Goal: Task Accomplishment & Management: Use online tool/utility

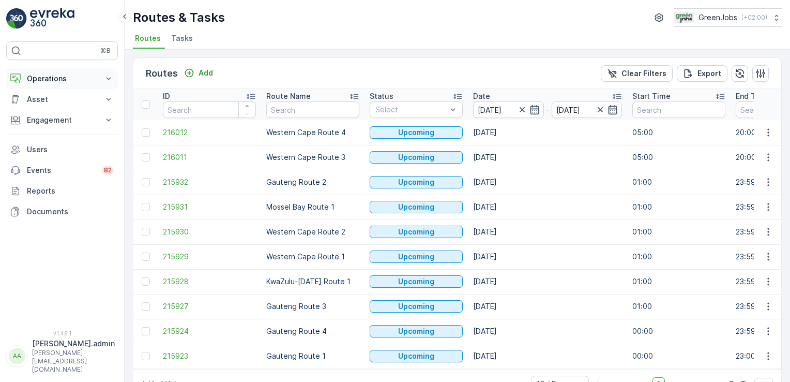
click at [108, 77] on icon at bounding box center [108, 78] width 10 height 10
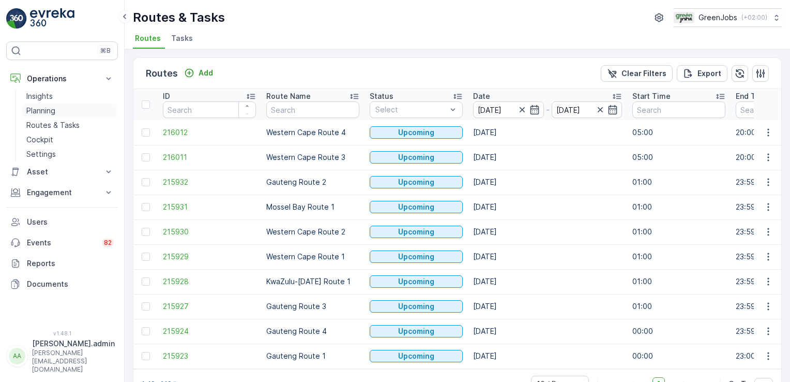
click at [49, 108] on p "Planning" at bounding box center [40, 110] width 29 height 10
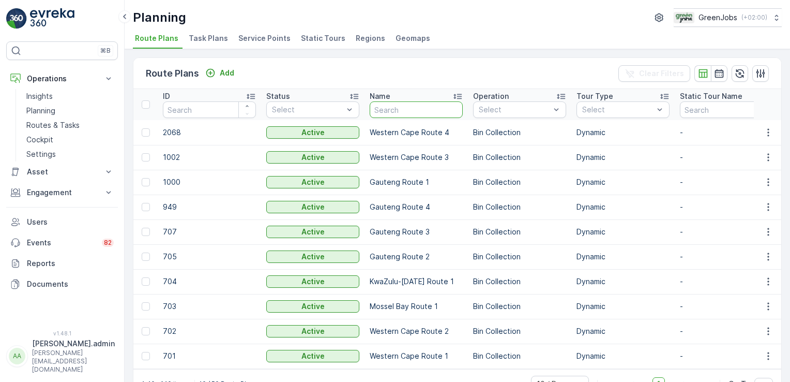
click at [439, 109] on input "text" at bounding box center [416, 109] width 93 height 17
click at [274, 42] on span "Service Points" at bounding box center [264, 38] width 52 height 10
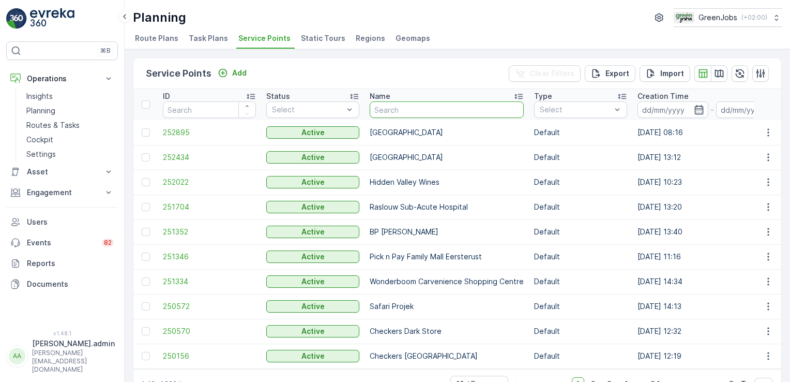
click at [443, 112] on input "text" at bounding box center [447, 109] width 154 height 17
type input "service"
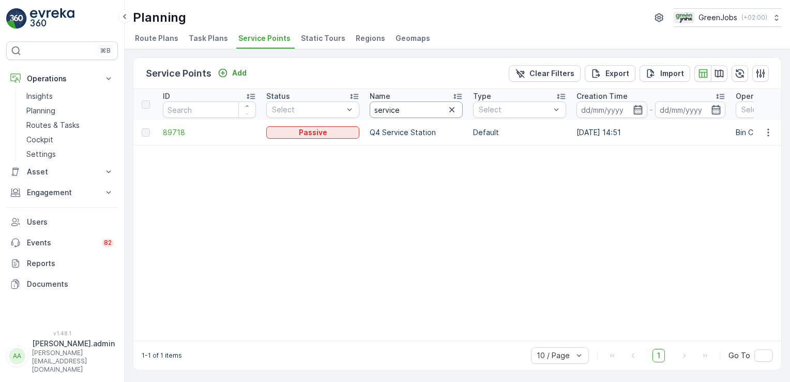
drag, startPoint x: 410, startPoint y: 111, endPoint x: 399, endPoint y: 105, distance: 12.3
click at [410, 111] on input "service" at bounding box center [416, 109] width 93 height 17
type input "s"
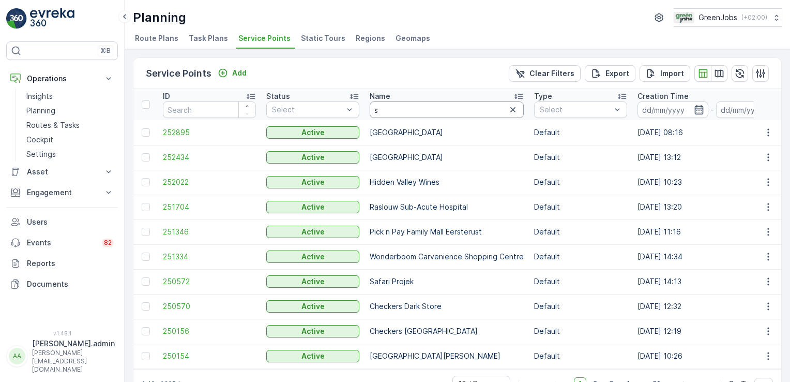
click at [397, 107] on input "s" at bounding box center [447, 109] width 154 height 17
type input "[PERSON_NAME]"
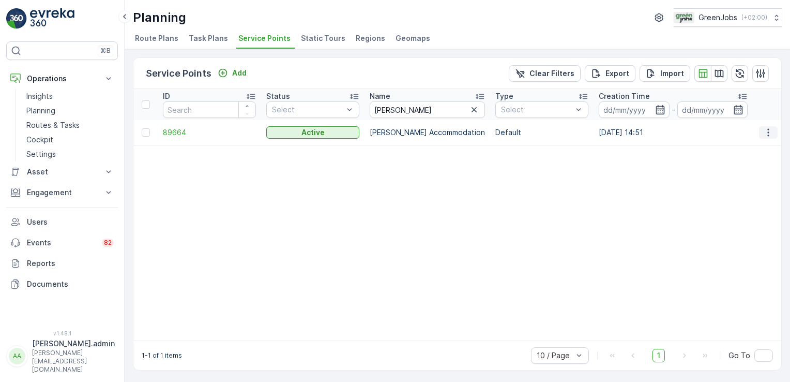
click at [768, 135] on icon "button" at bounding box center [768, 132] width 10 height 10
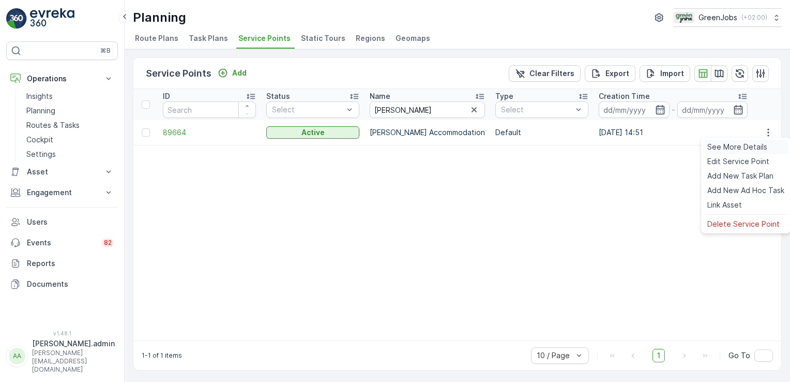
click at [757, 146] on span "See More Details" at bounding box center [737, 147] width 60 height 10
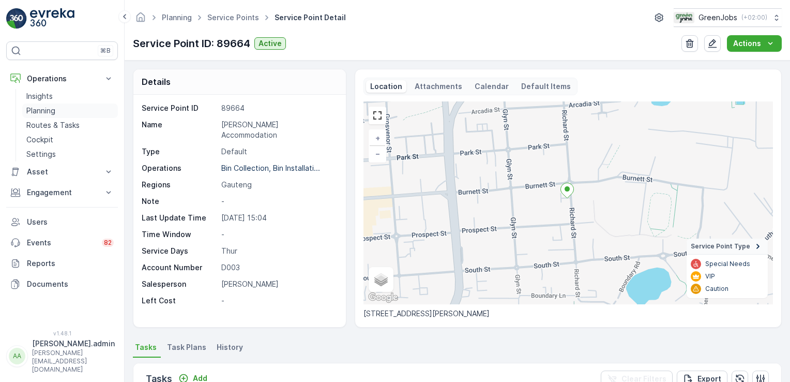
click at [41, 111] on p "Planning" at bounding box center [40, 110] width 29 height 10
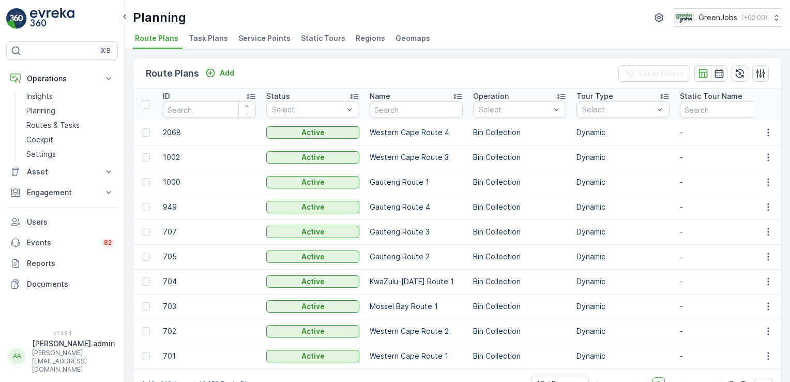
click at [260, 38] on span "Service Points" at bounding box center [264, 38] width 52 height 10
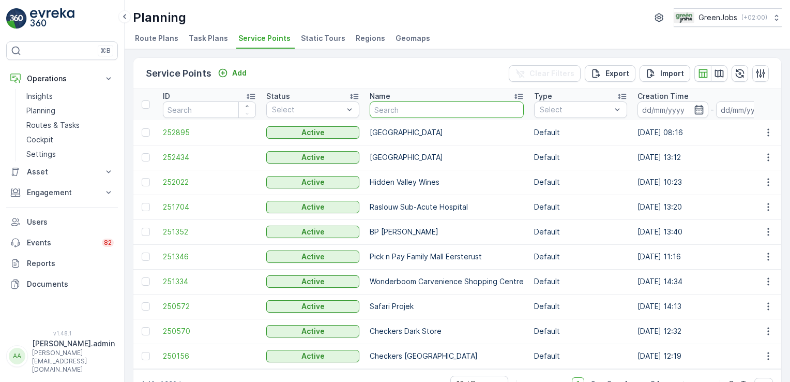
click at [443, 113] on input "text" at bounding box center [447, 109] width 154 height 17
type input "[PERSON_NAME]"
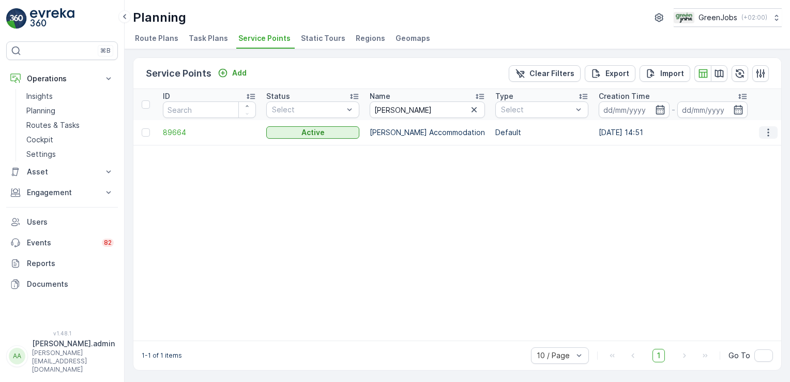
click at [767, 131] on icon "button" at bounding box center [768, 132] width 2 height 8
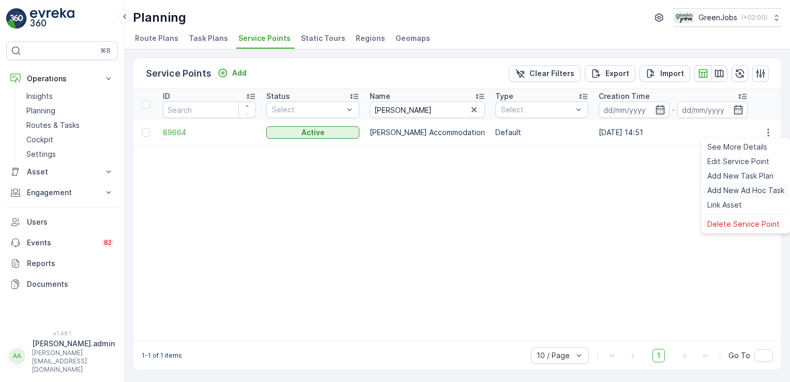
click at [746, 187] on span "Add New Ad Hoc Task" at bounding box center [745, 190] width 77 height 10
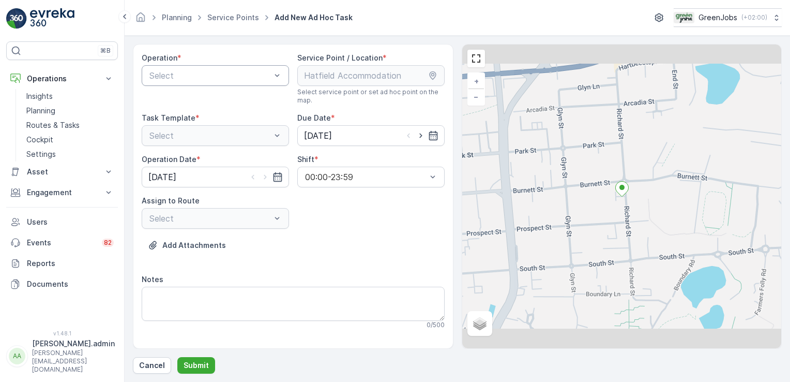
click at [206, 74] on div at bounding box center [210, 75] width 124 height 9
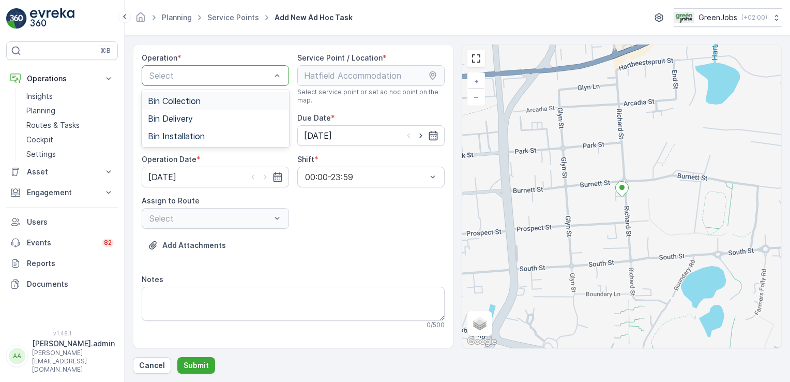
click at [174, 96] on span "Bin Collection" at bounding box center [174, 100] width 53 height 9
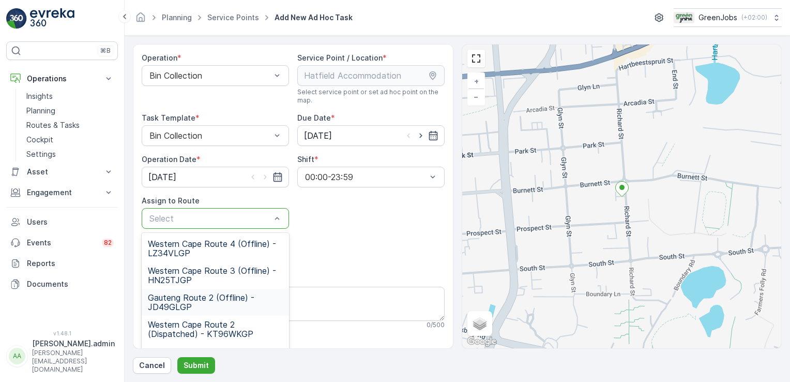
click at [188, 297] on span "Gauteng Route 2 (Offline) - JD49GLGP" at bounding box center [215, 302] width 135 height 19
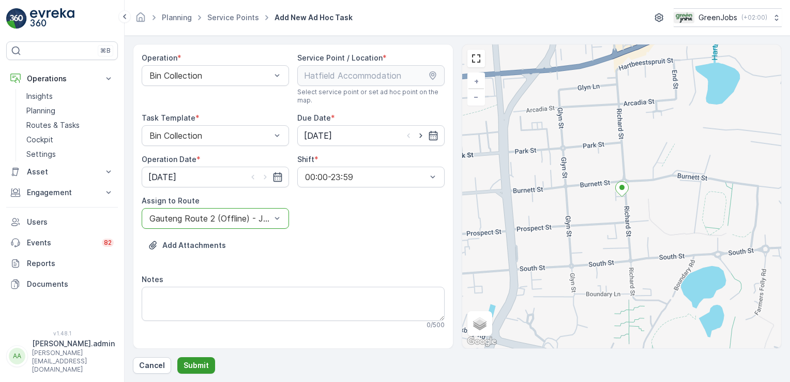
click at [199, 363] on p "Submit" at bounding box center [196, 365] width 25 height 10
